Goal: Information Seeking & Learning: Find contact information

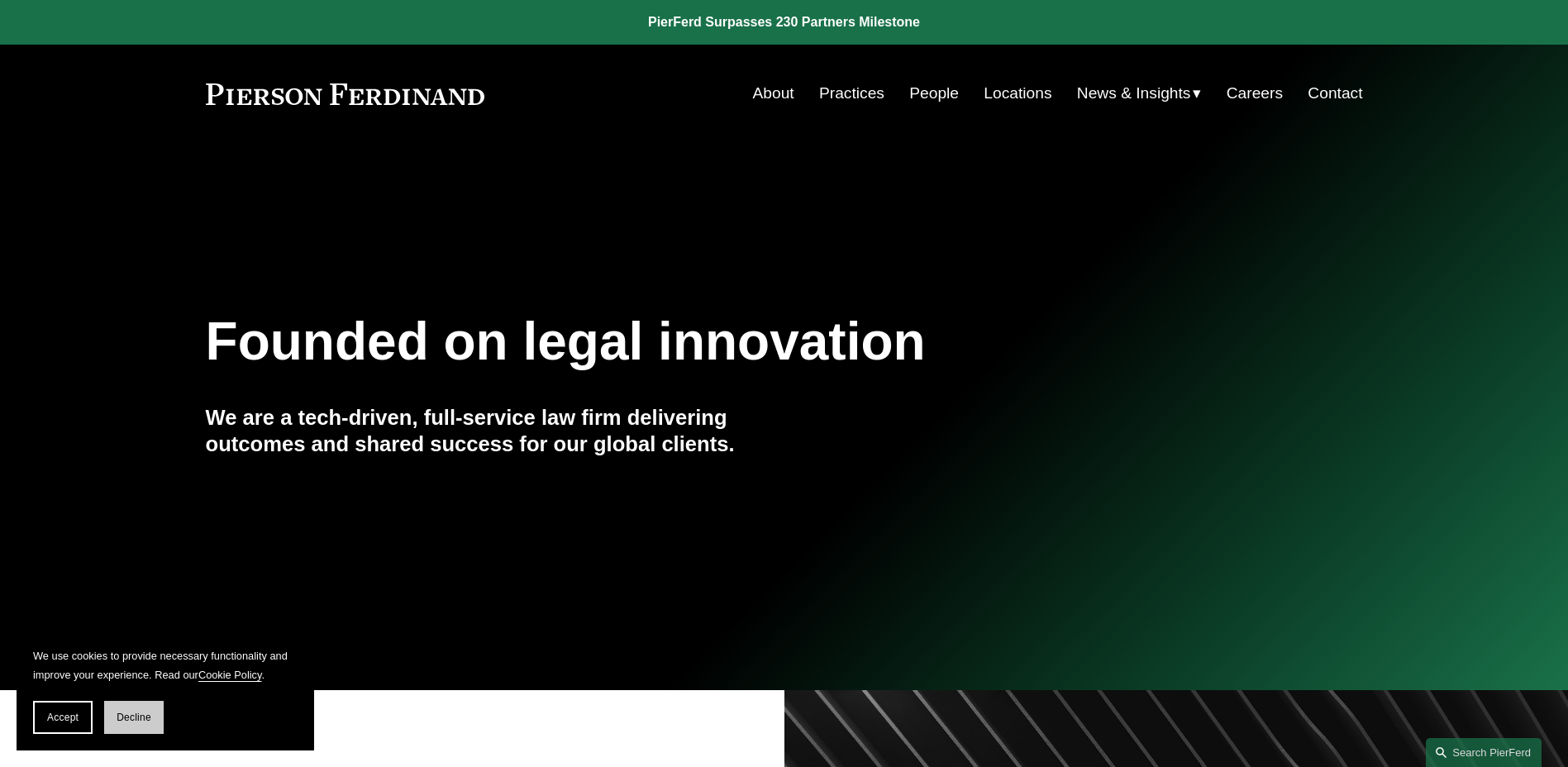
click at [130, 716] on span "Decline" at bounding box center [134, 718] width 35 height 12
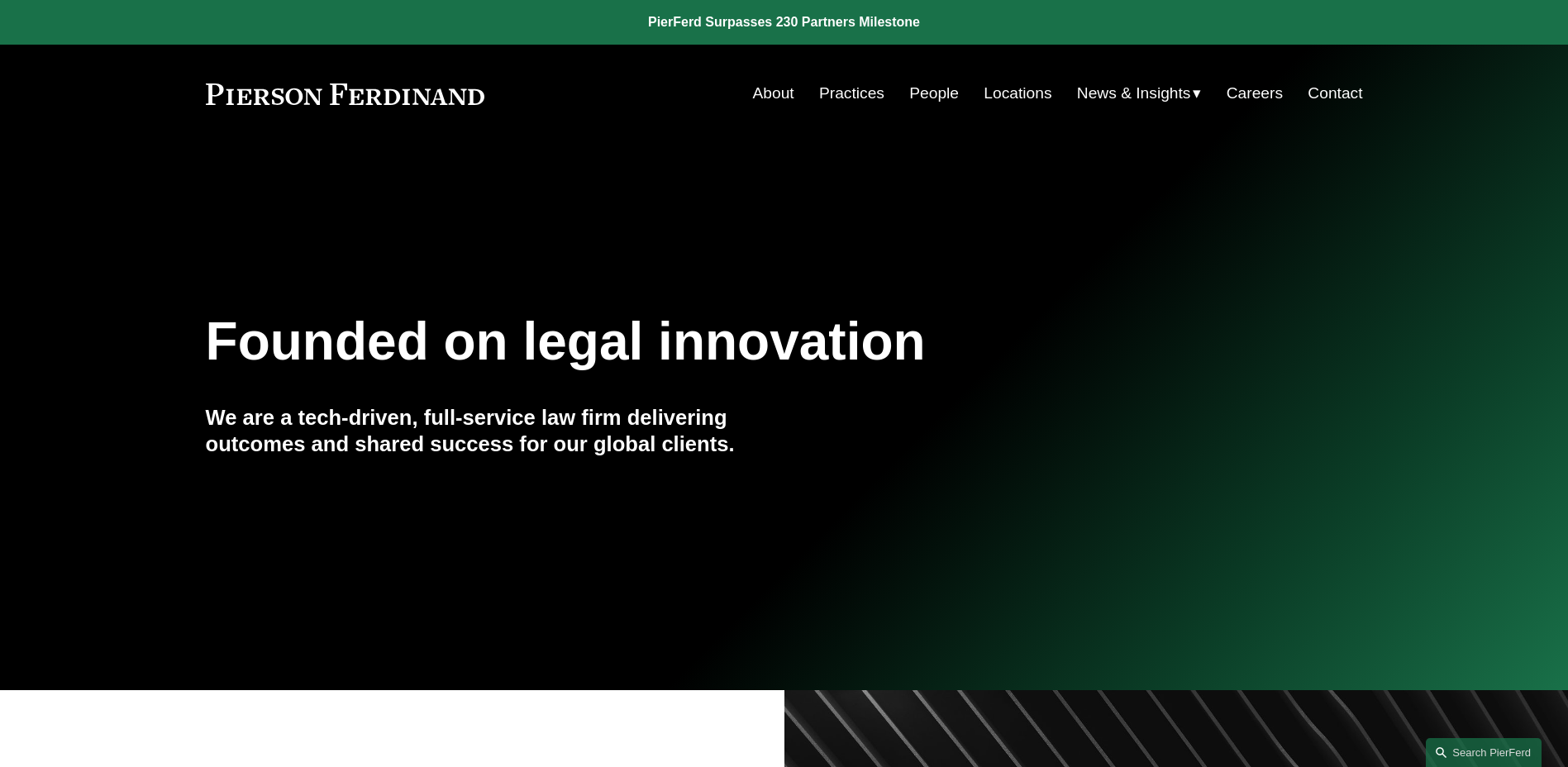
click at [1030, 93] on link "Locations" at bounding box center [1017, 93] width 68 height 32
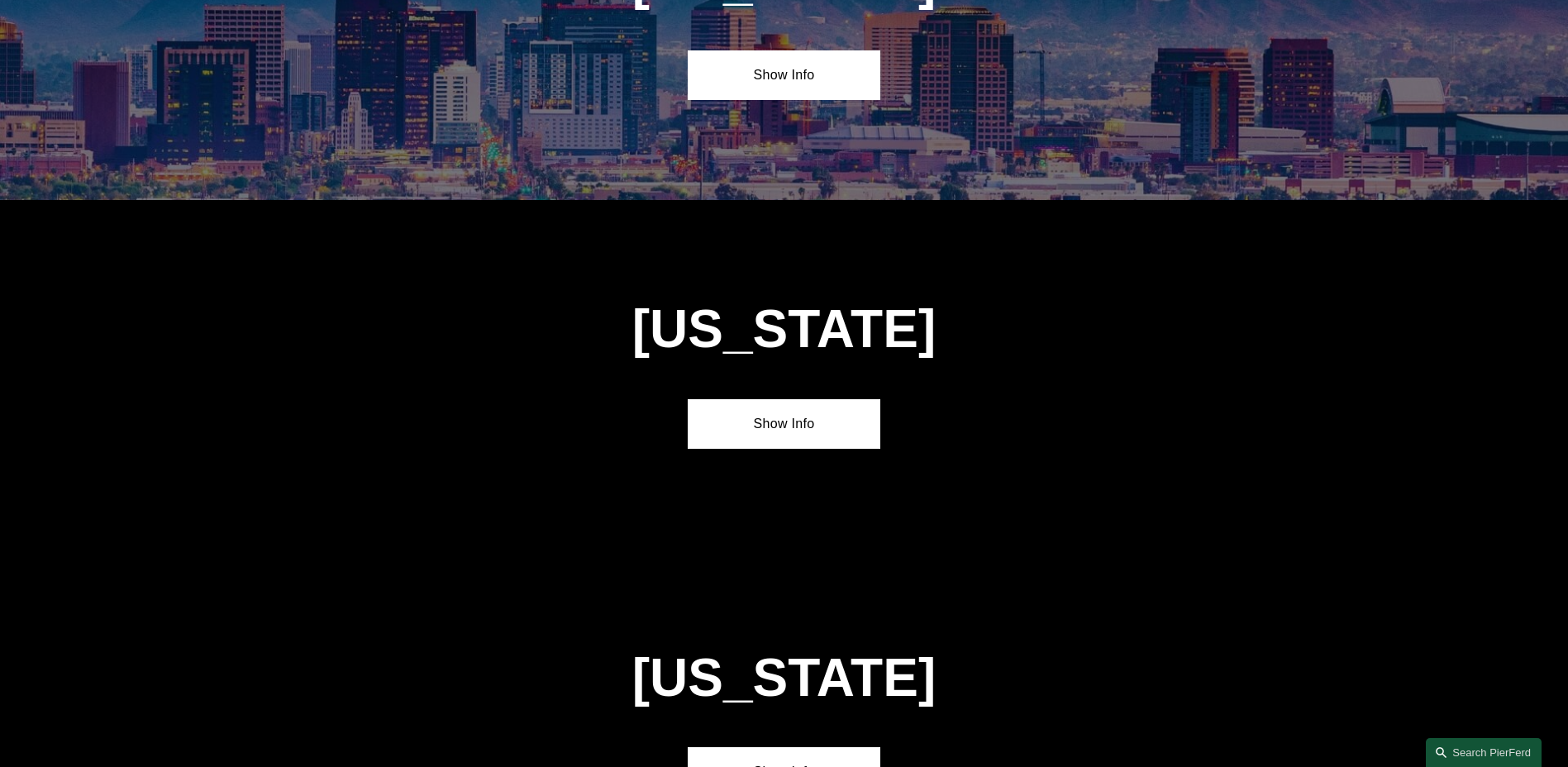
scroll to position [917, 0]
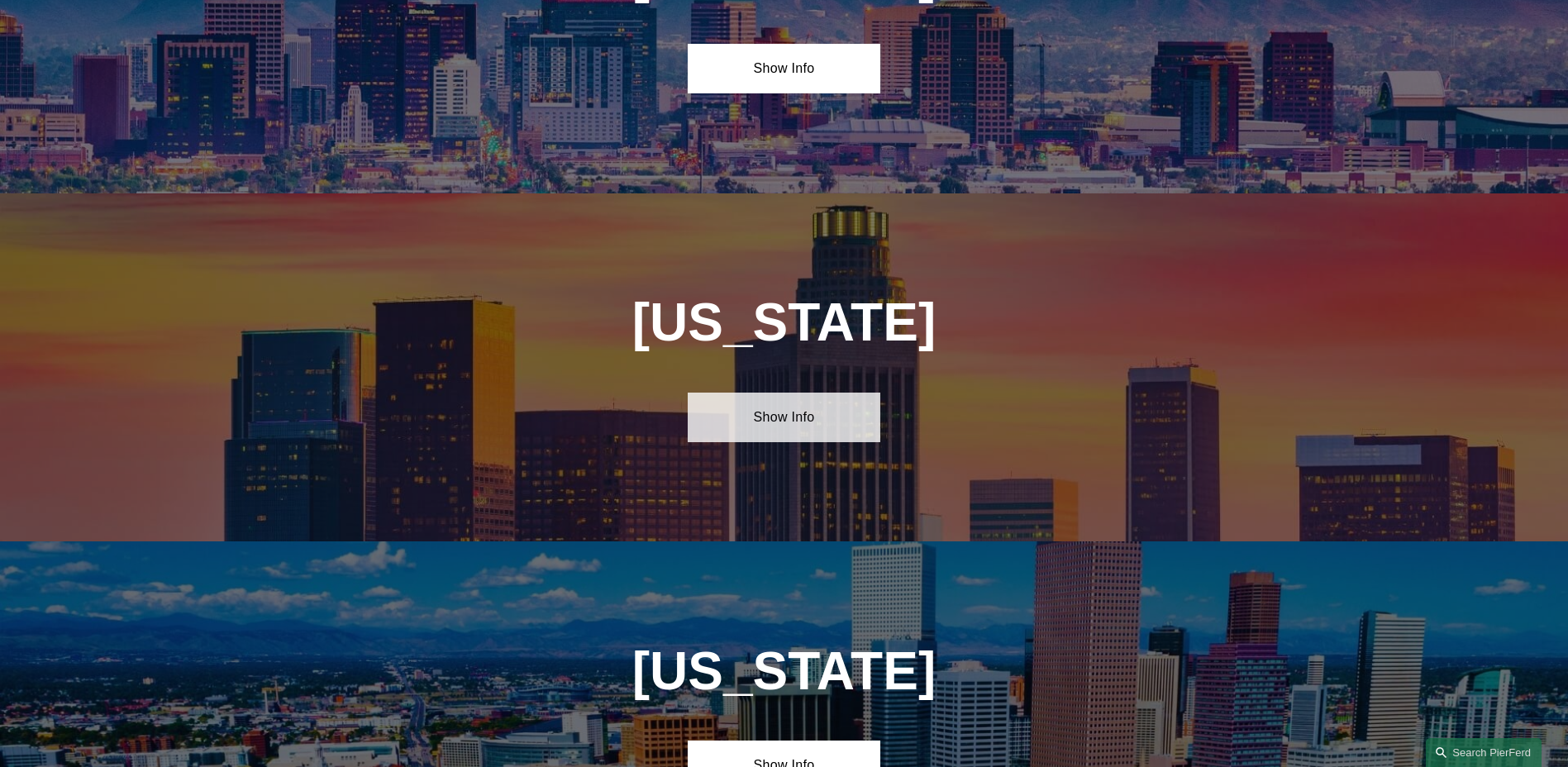
click at [777, 392] on link "Show Info" at bounding box center [784, 416] width 193 height 49
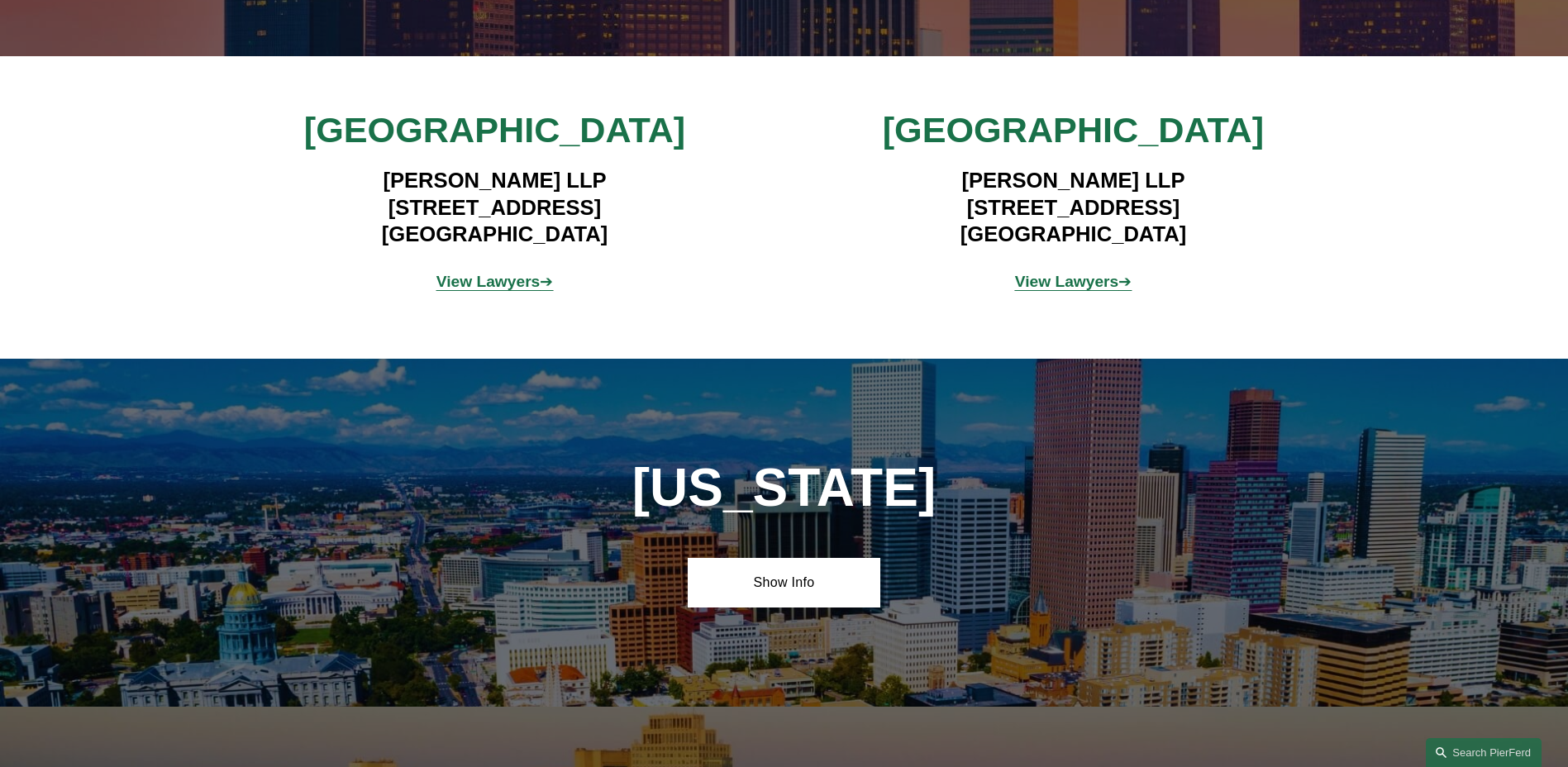
scroll to position [1414, 0]
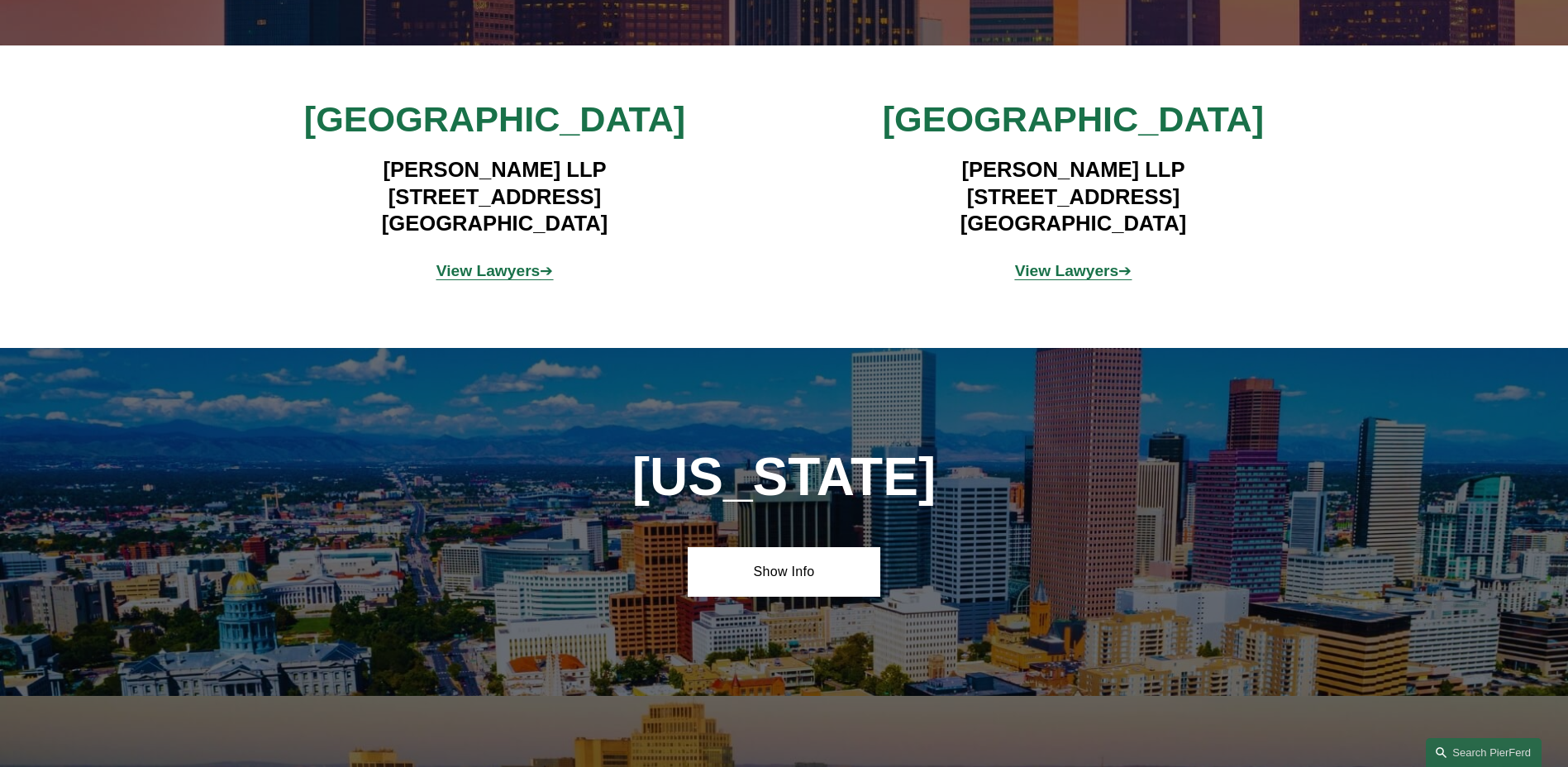
drag, startPoint x: 610, startPoint y: 211, endPoint x: 275, endPoint y: 153, distance: 340.0
click at [275, 156] on h4 "[PERSON_NAME] LLP [STREET_ADDRESS]" at bounding box center [494, 196] width 481 height 80
copy h4 "[PERSON_NAME] LLP [STREET_ADDRESS]"
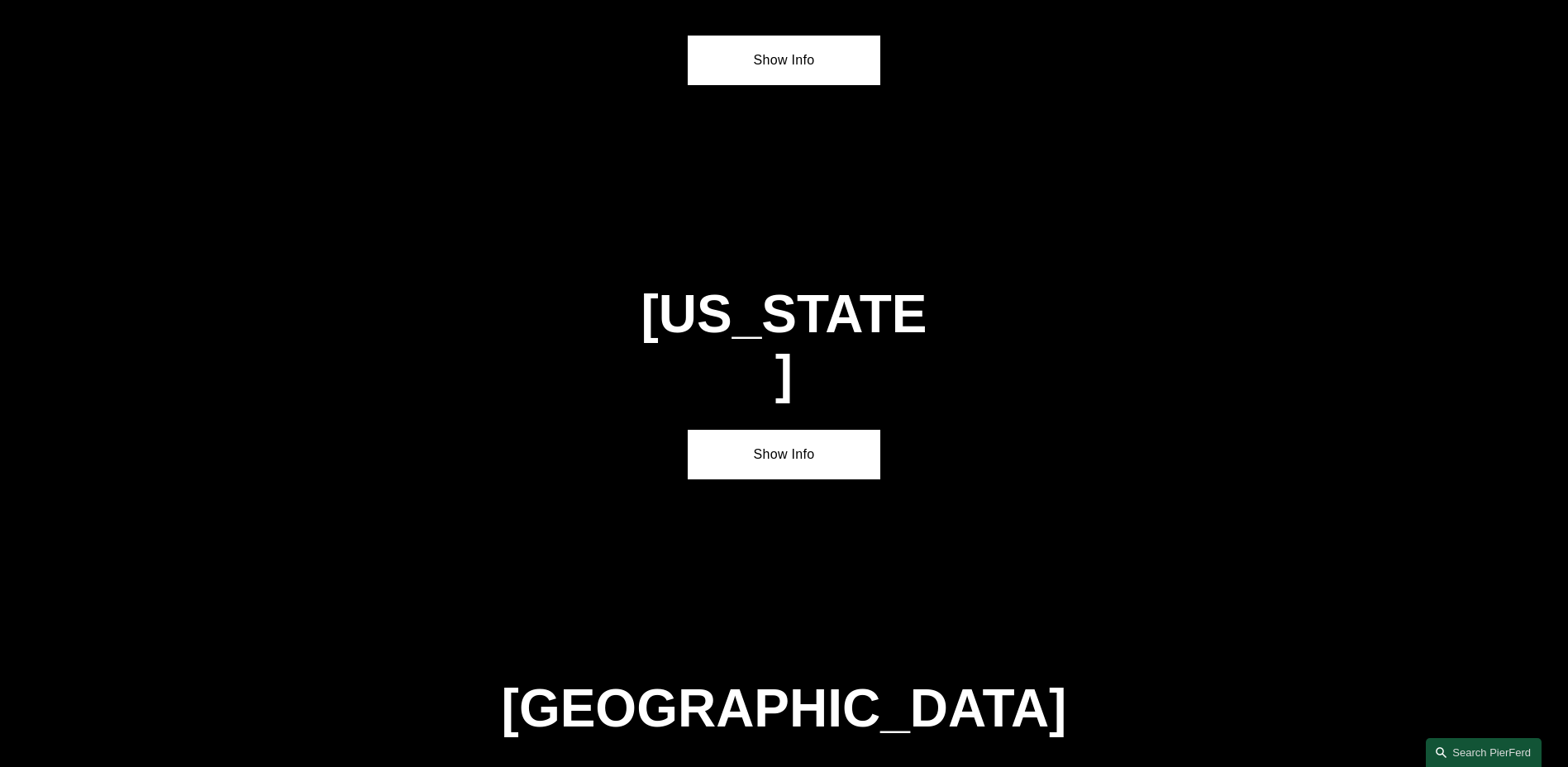
scroll to position [6048, 0]
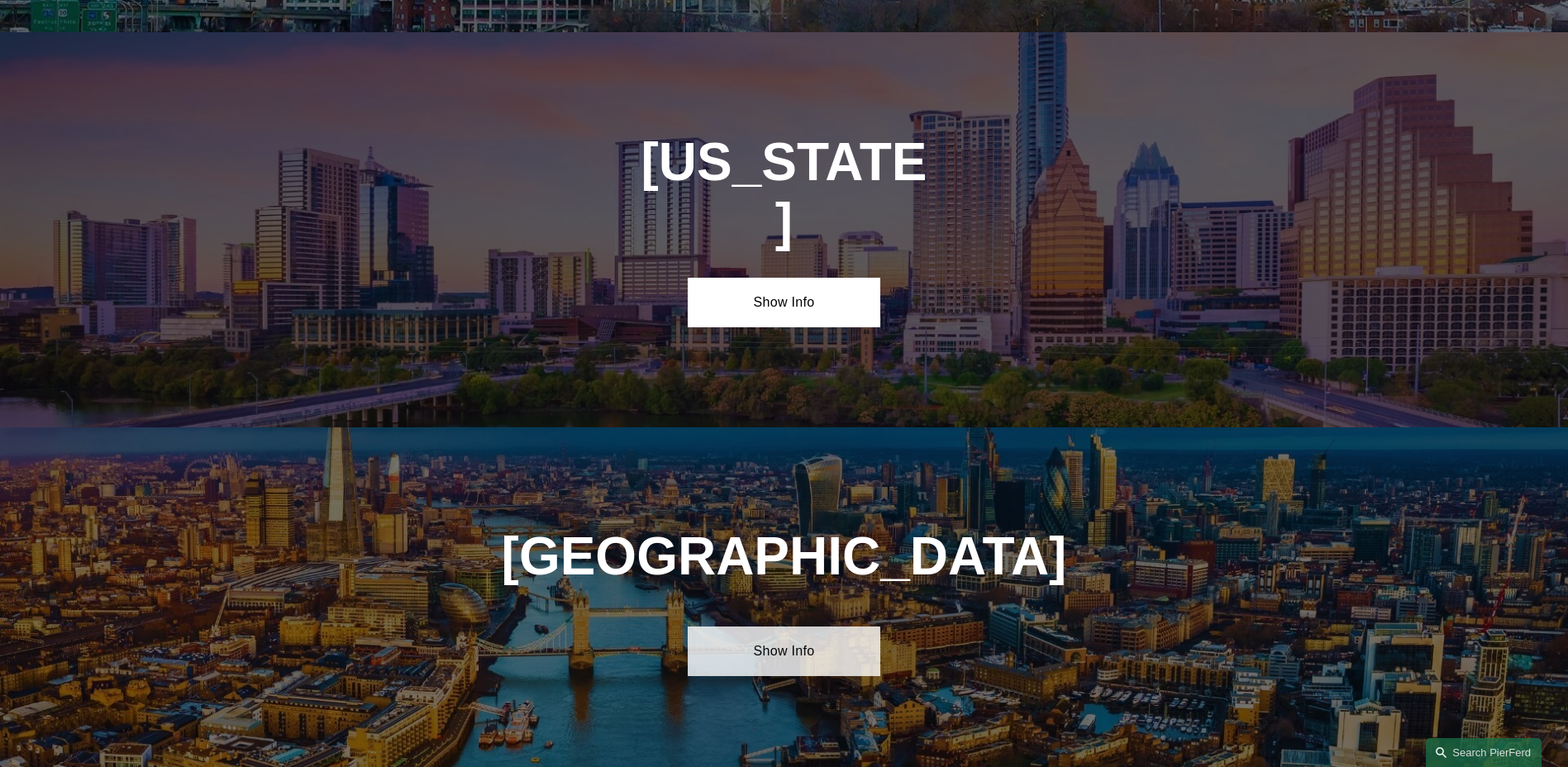
click at [839, 627] on link "Show Info" at bounding box center [784, 651] width 193 height 49
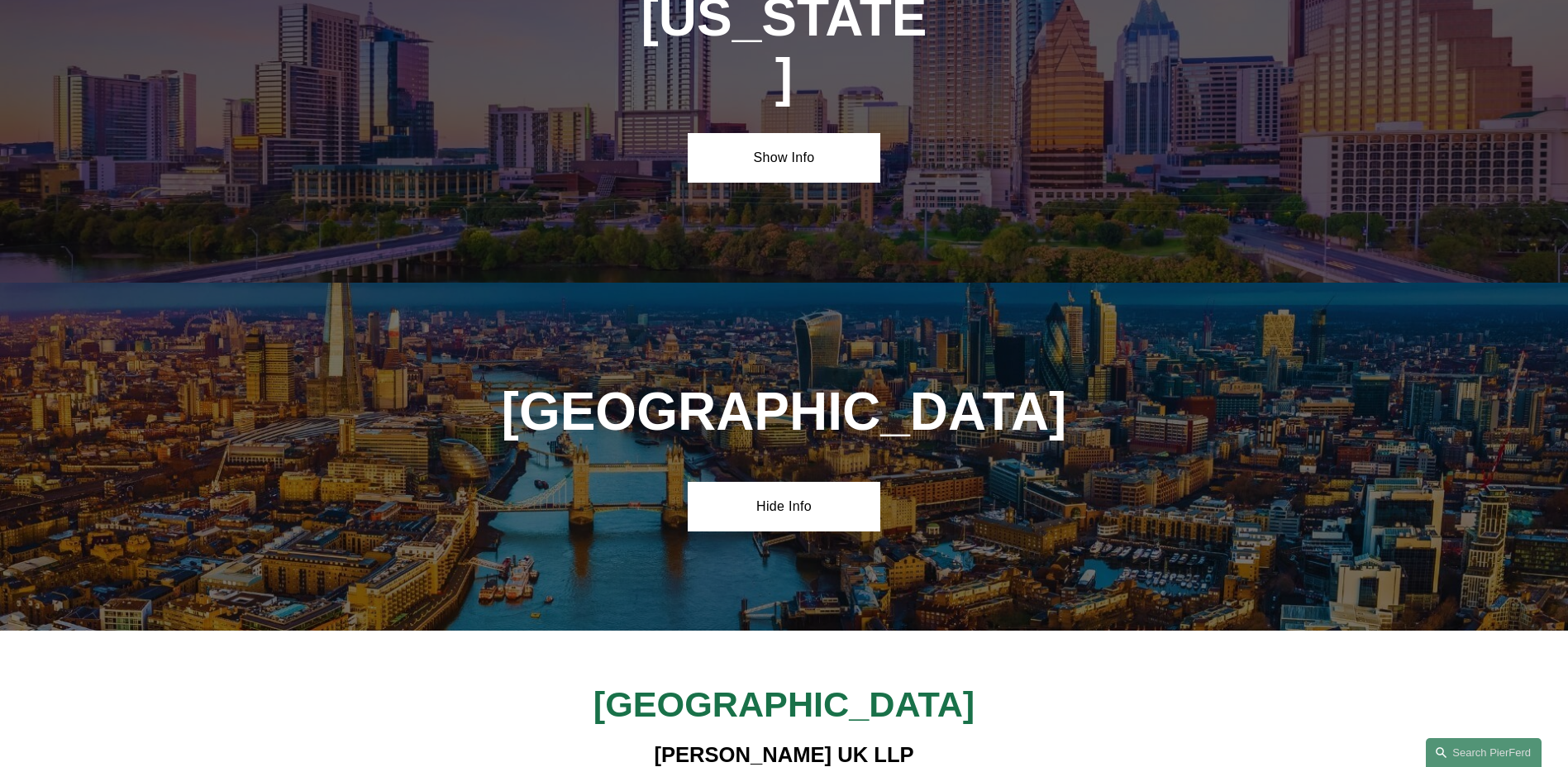
scroll to position [6213, 0]
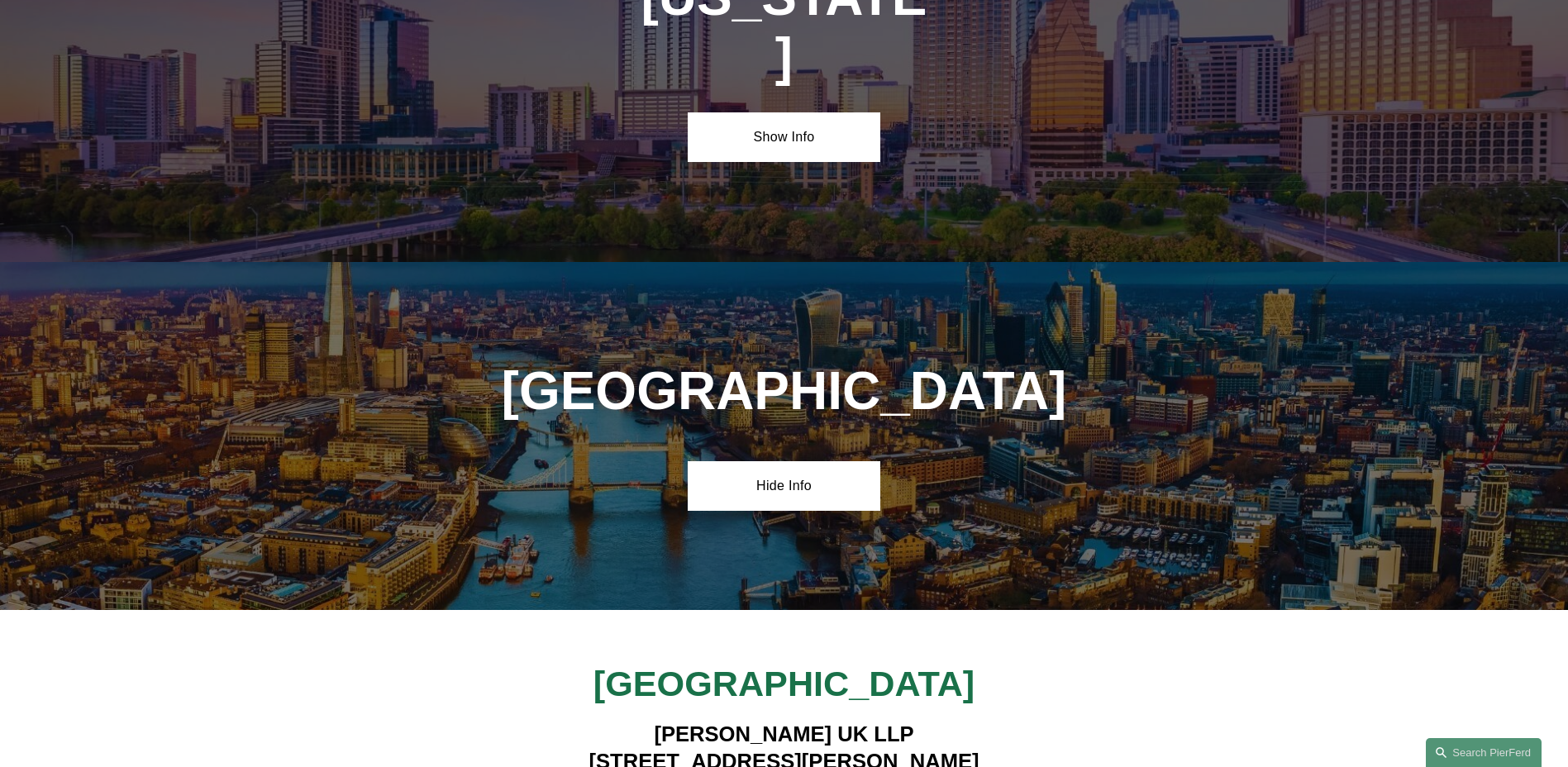
drag, startPoint x: 650, startPoint y: 539, endPoint x: 922, endPoint y: 550, distance: 272.2
click at [922, 721] on h4 "[PERSON_NAME] UK LLP [STREET_ADDRESS][PERSON_NAME]" at bounding box center [784, 761] width 481 height 80
drag, startPoint x: 674, startPoint y: 562, endPoint x: 910, endPoint y: 585, distance: 237.1
click at [910, 721] on h4 "[PERSON_NAME] UK LLP [STREET_ADDRESS][PERSON_NAME]" at bounding box center [784, 761] width 481 height 80
copy h4 "[STREET_ADDRESS][PERSON_NAME]"
